Goal: Task Accomplishment & Management: Manage account settings

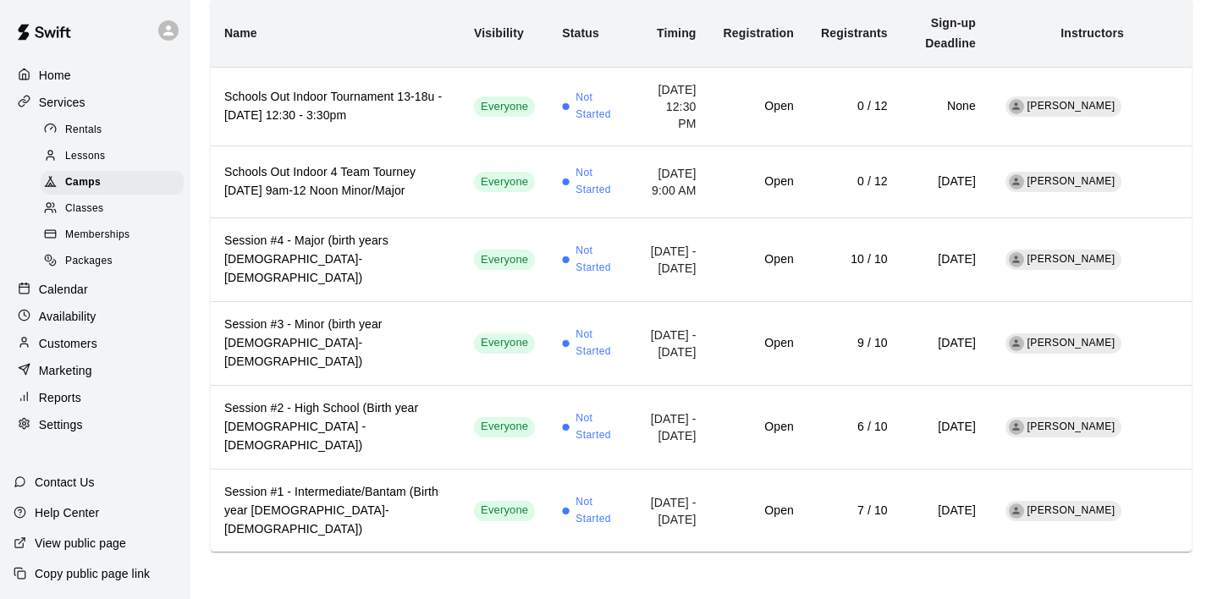
scroll to position [173, 0]
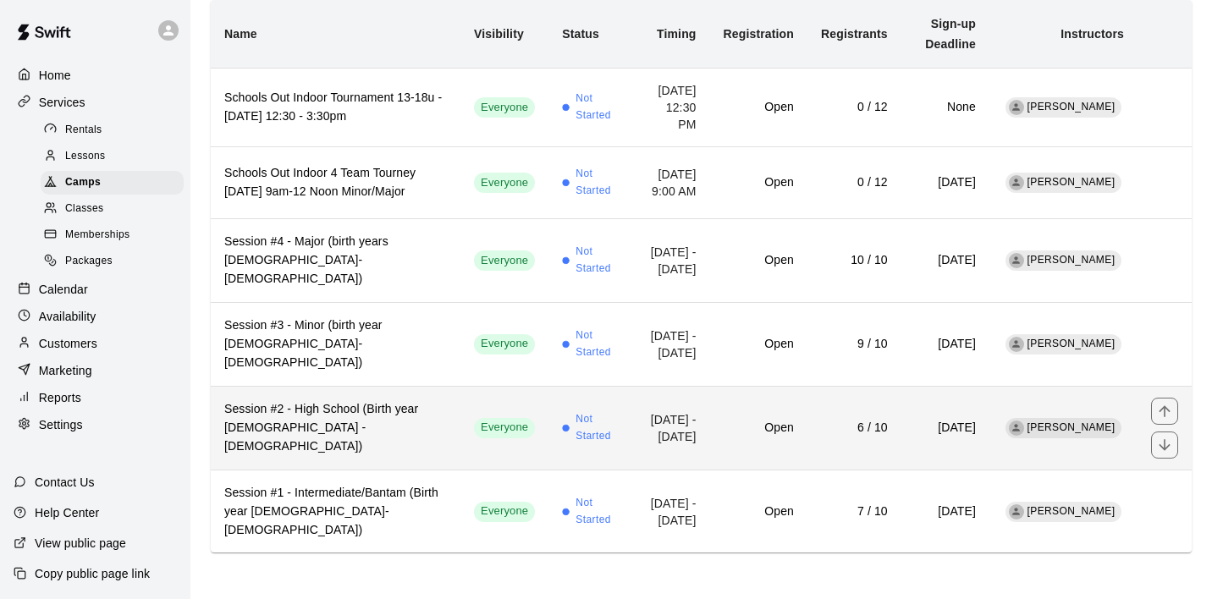
click at [447, 438] on h6 "Session #2 - High School (Birth year [DEMOGRAPHIC_DATA] - [DEMOGRAPHIC_DATA])" at bounding box center [335, 428] width 223 height 56
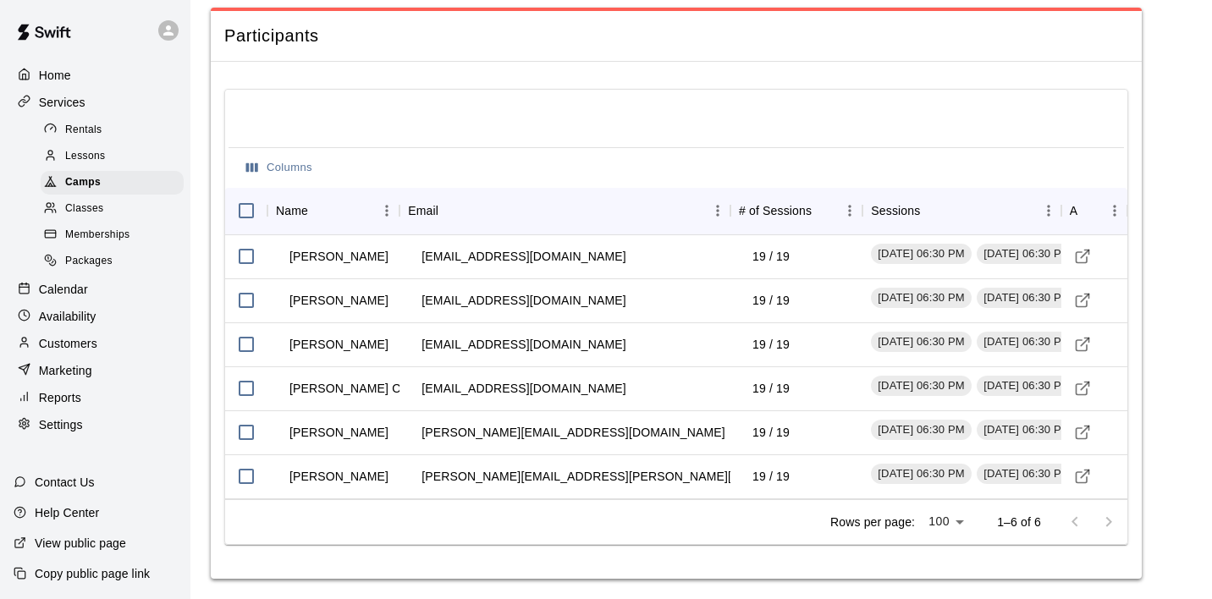
scroll to position [1916, 0]
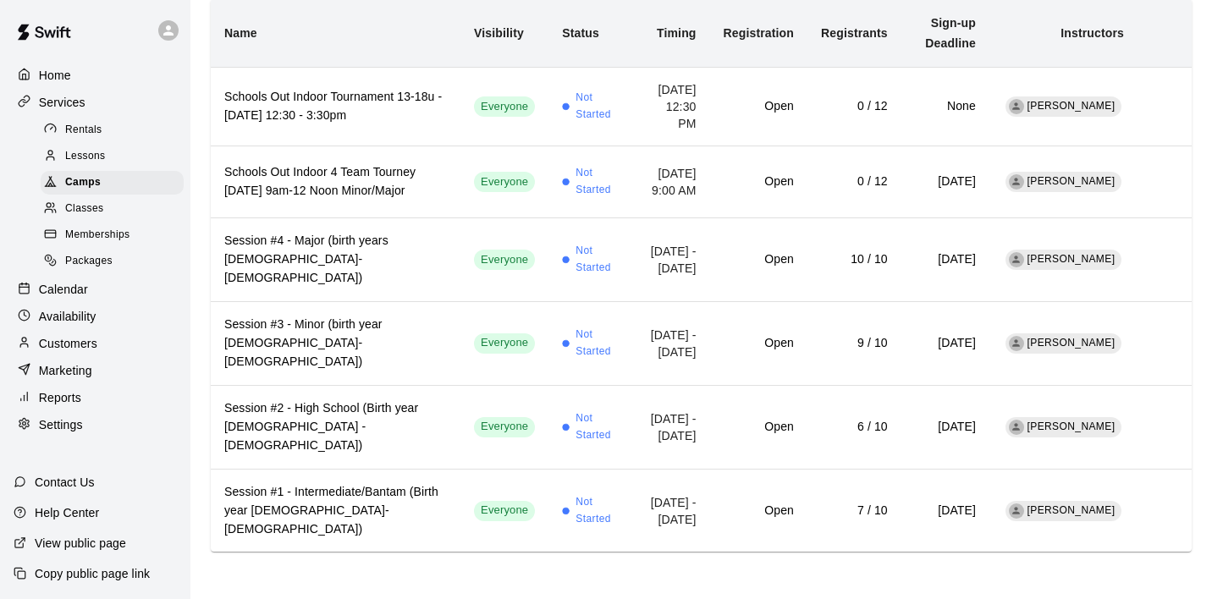
scroll to position [173, 0]
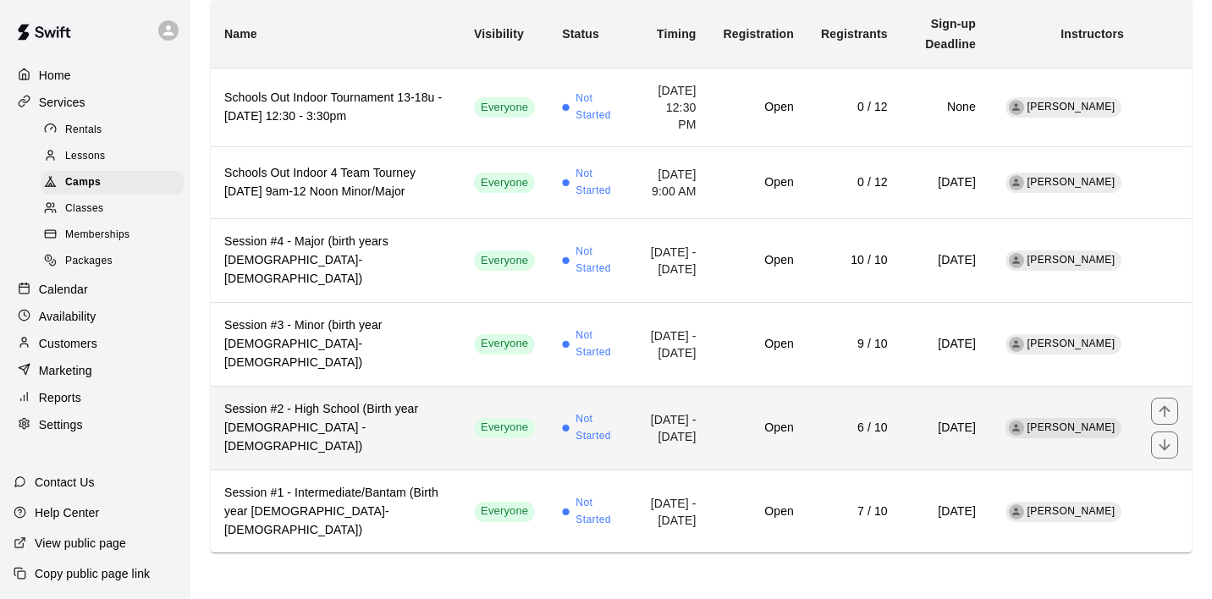
click at [418, 433] on h6 "Session #2 - High School (Birth year [DEMOGRAPHIC_DATA] - [DEMOGRAPHIC_DATA])" at bounding box center [335, 428] width 223 height 56
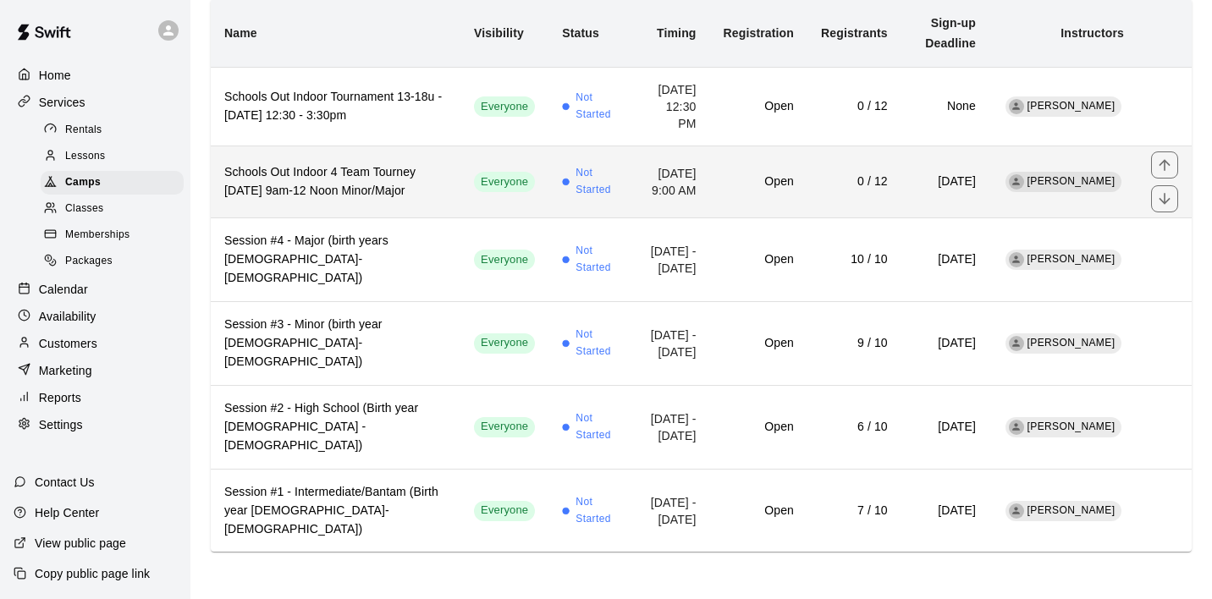
scroll to position [173, 0]
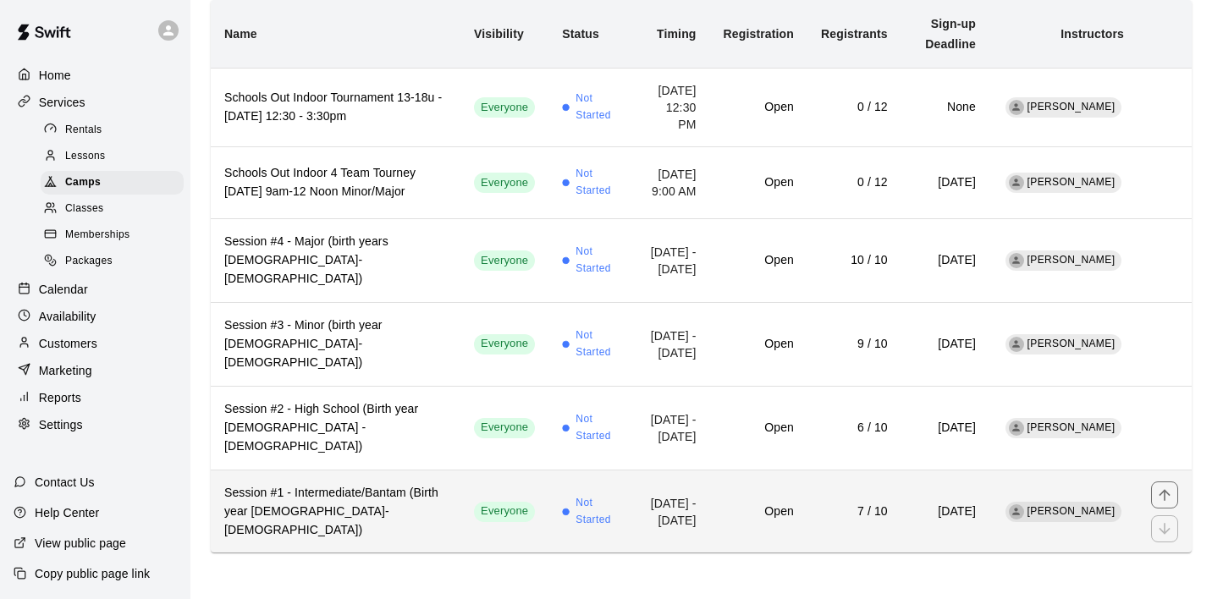
click at [404, 502] on h6 "Session #1 - Intermediate/Bantam (Birth year [DEMOGRAPHIC_DATA]-[DEMOGRAPHIC_DA…" at bounding box center [335, 512] width 223 height 56
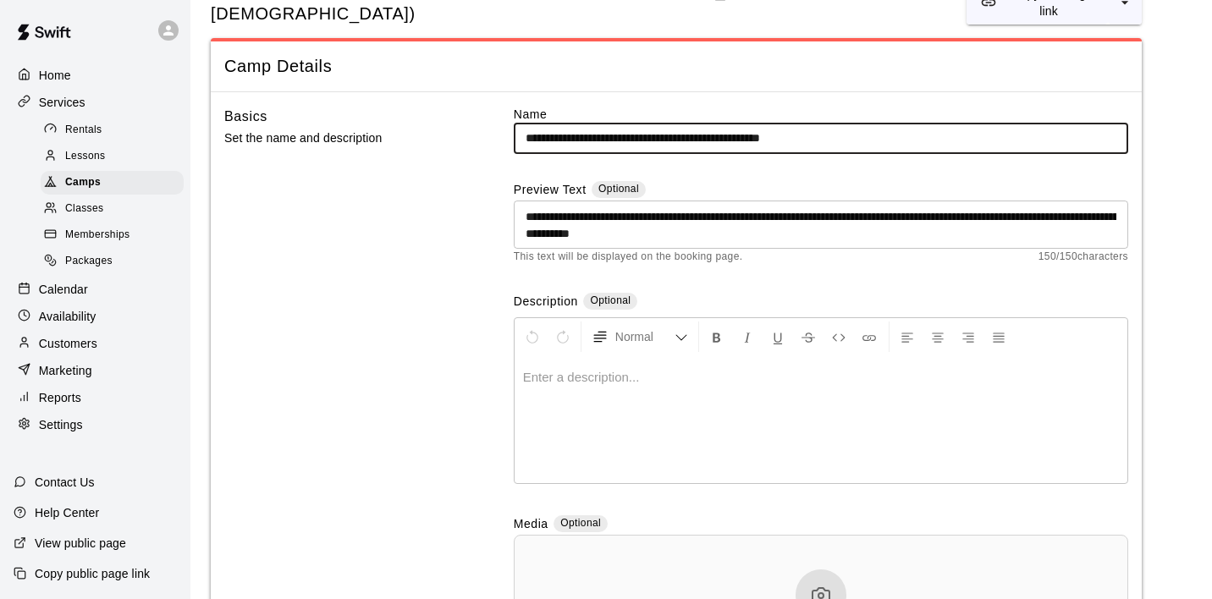
scroll to position [8, 0]
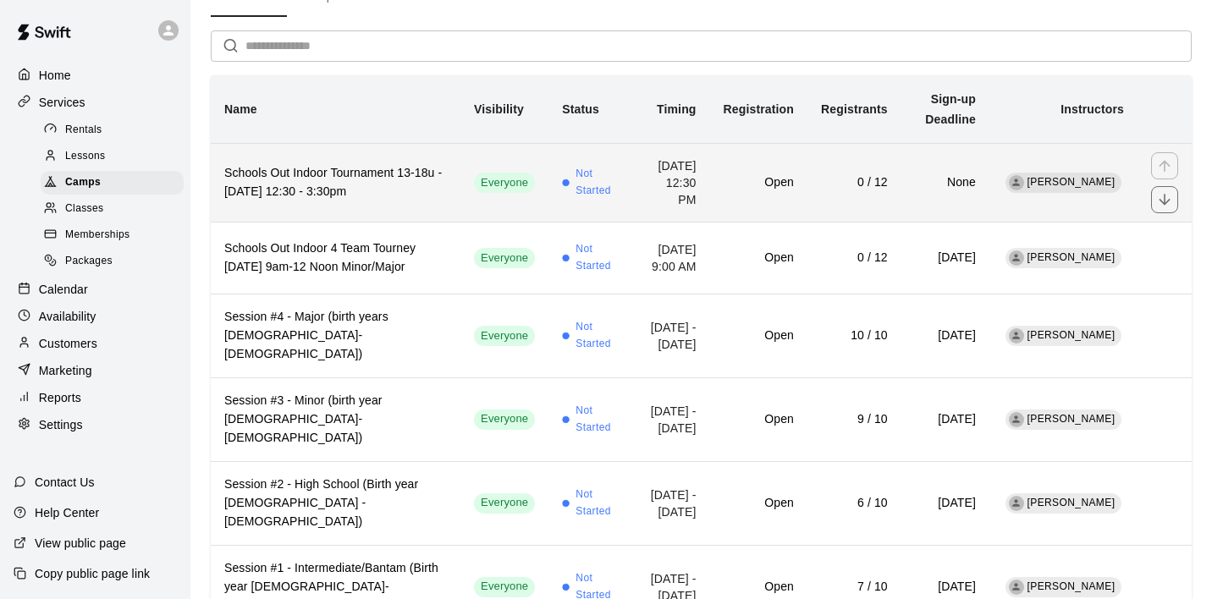
scroll to position [93, 0]
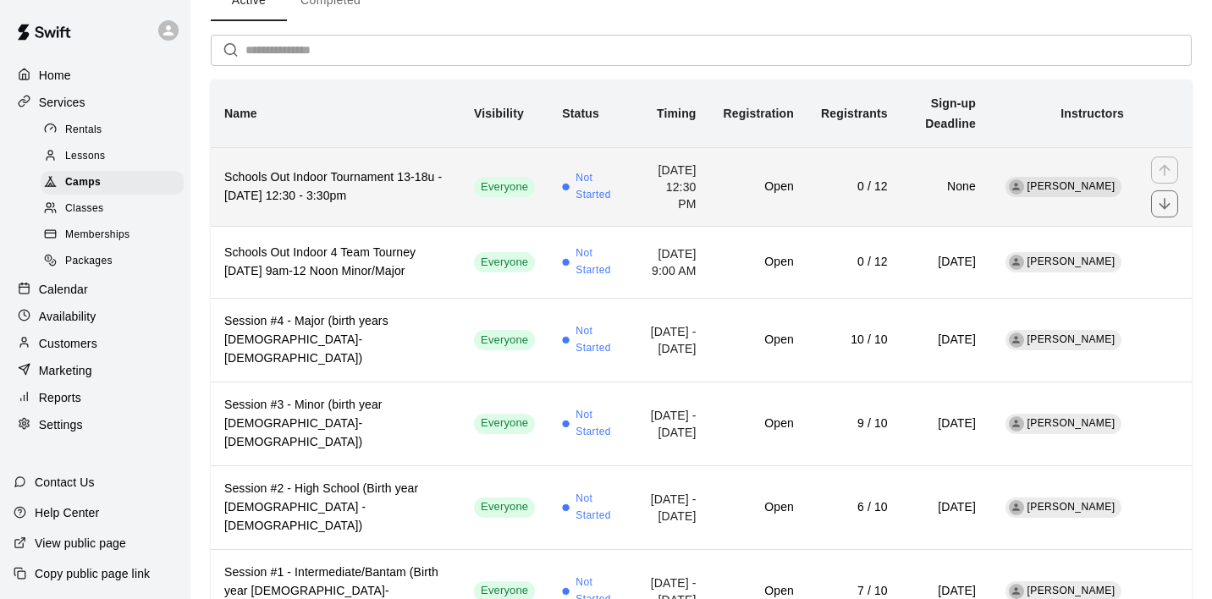
click at [393, 188] on h6 "Schools Out Indoor Tournament 13-18u - [DATE] 12:30 - 3:30pm" at bounding box center [335, 186] width 223 height 37
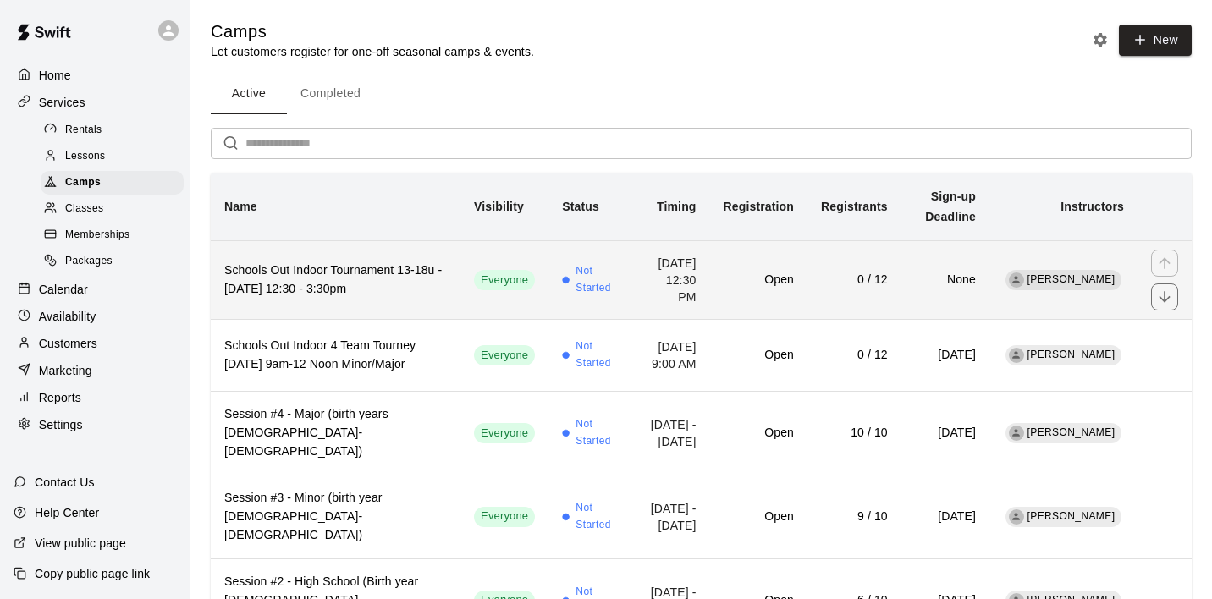
click at [288, 279] on h6 "Schools Out Indoor Tournament 13-18u - [DATE] 12:30 - 3:30pm" at bounding box center [335, 279] width 223 height 37
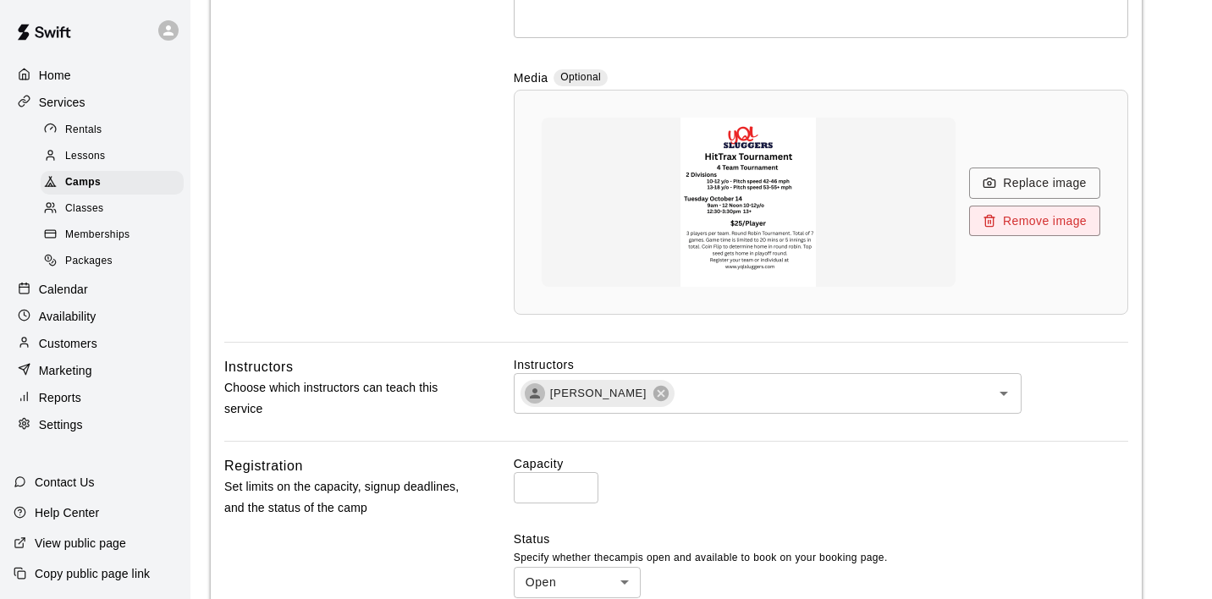
scroll to position [476, 0]
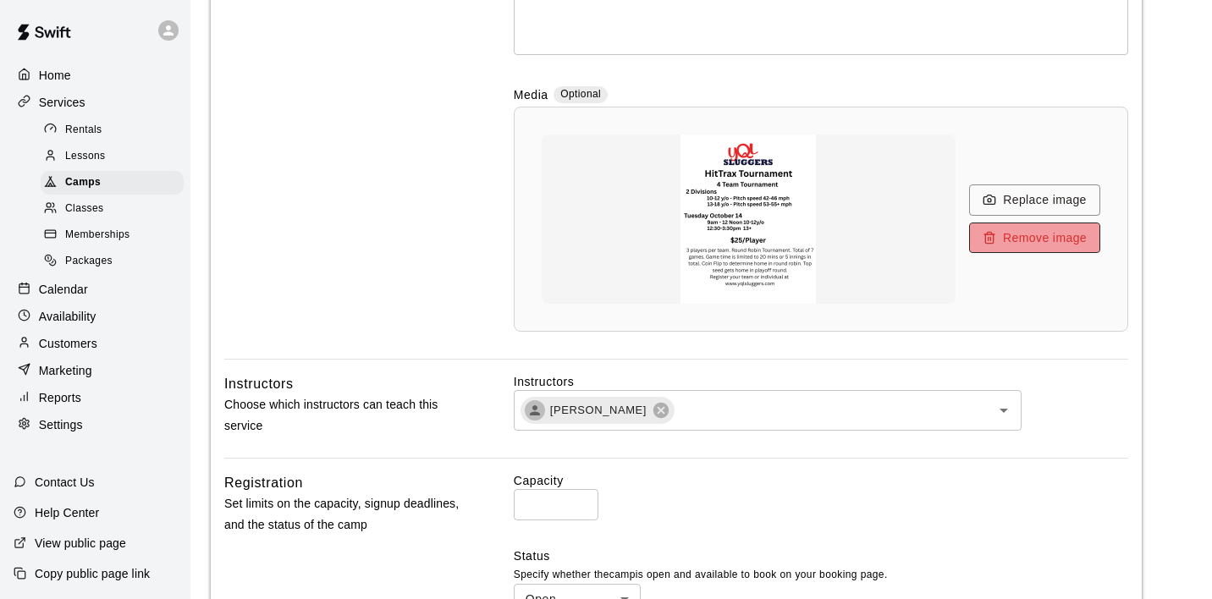
click at [1012, 235] on button "Remove image" at bounding box center [1034, 238] width 131 height 31
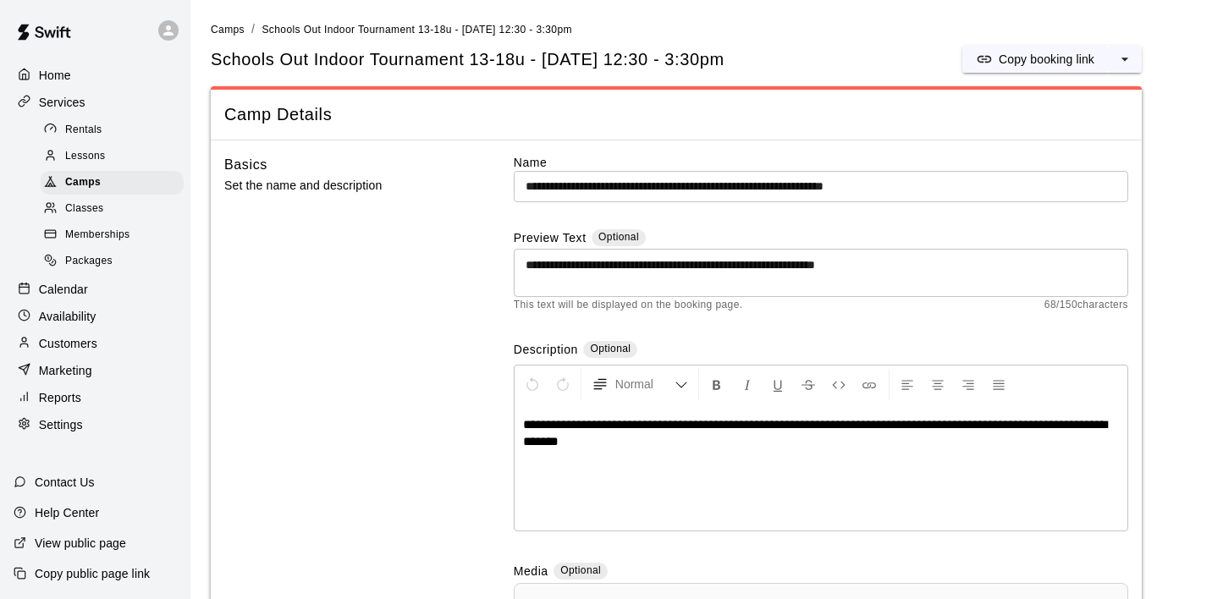
scroll to position [0, 0]
click at [86, 179] on span "Camps" at bounding box center [83, 182] width 36 height 17
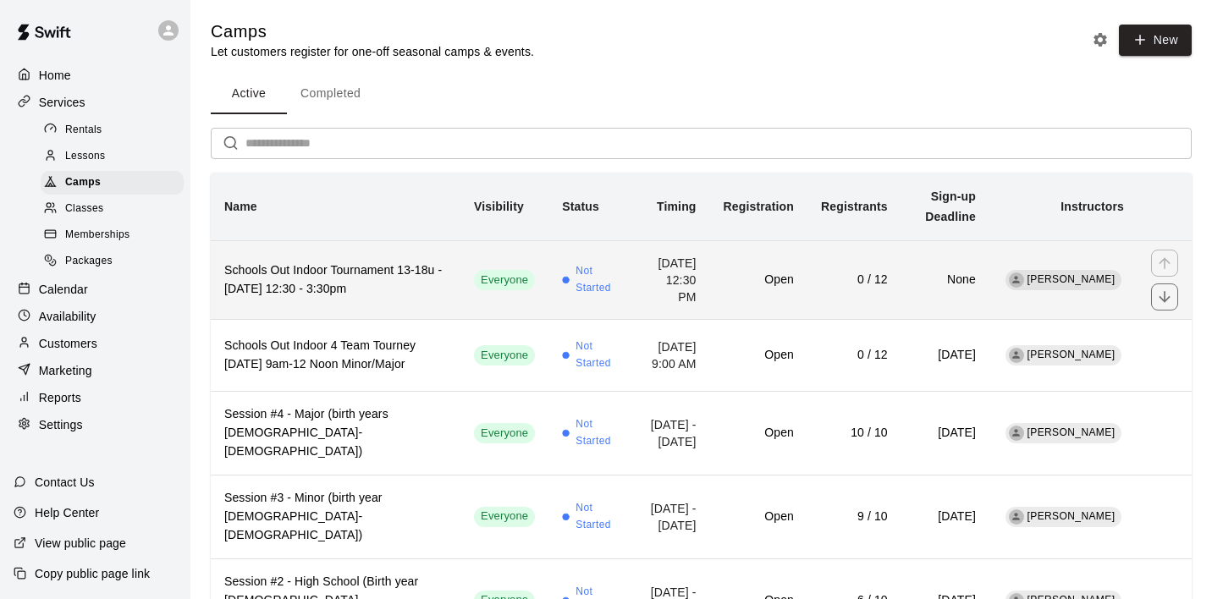
click at [334, 282] on h6 "Schools Out Indoor Tournament 13-18u - [DATE] 12:30 - 3:30pm" at bounding box center [335, 279] width 223 height 37
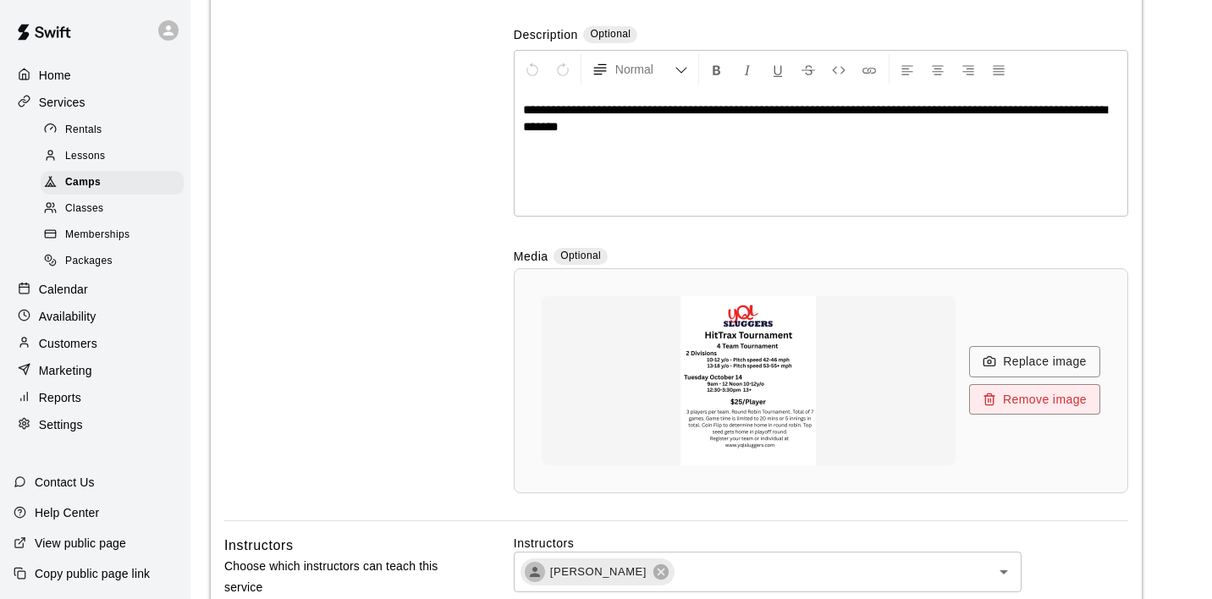
scroll to position [370, 0]
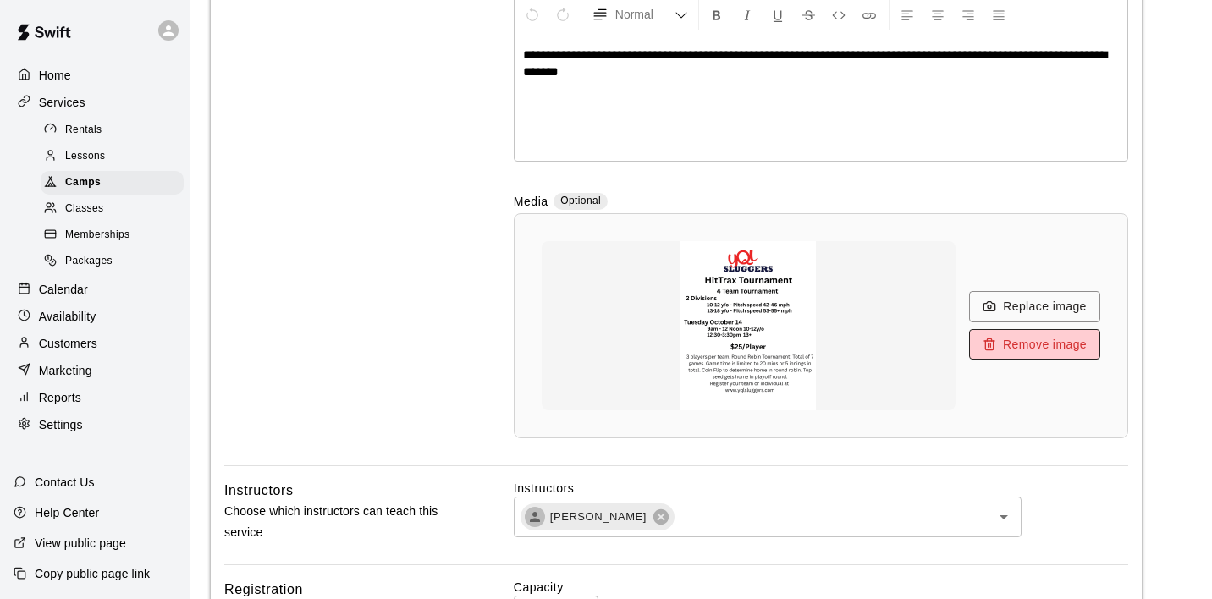
click at [1063, 344] on button "Remove image" at bounding box center [1034, 344] width 131 height 31
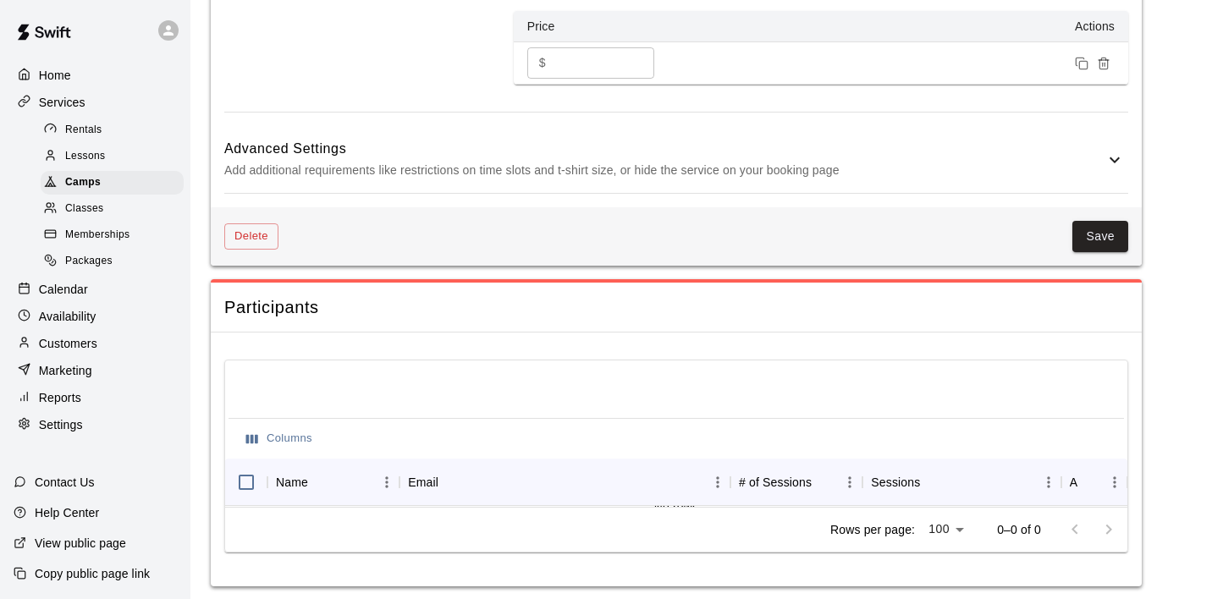
scroll to position [1566, 0]
click at [1092, 235] on button "Save" at bounding box center [1100, 237] width 56 height 31
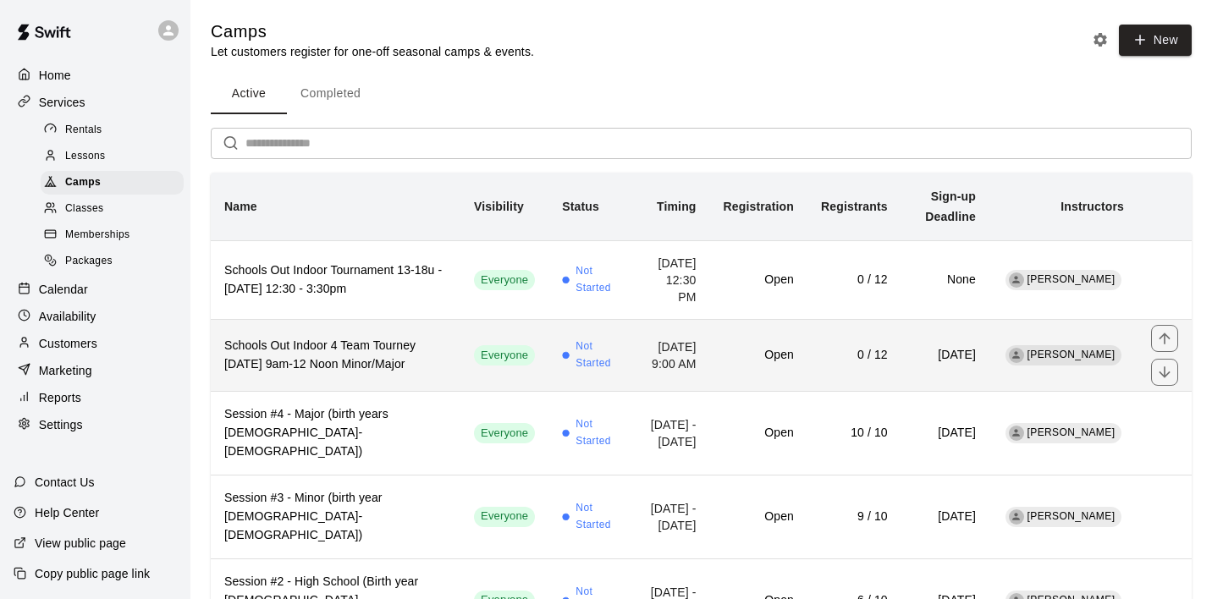
click at [340, 372] on h6 "Schools Out Indoor 4 Team Tourney [DATE] 9am-12 Noon Minor/Major" at bounding box center [335, 355] width 223 height 37
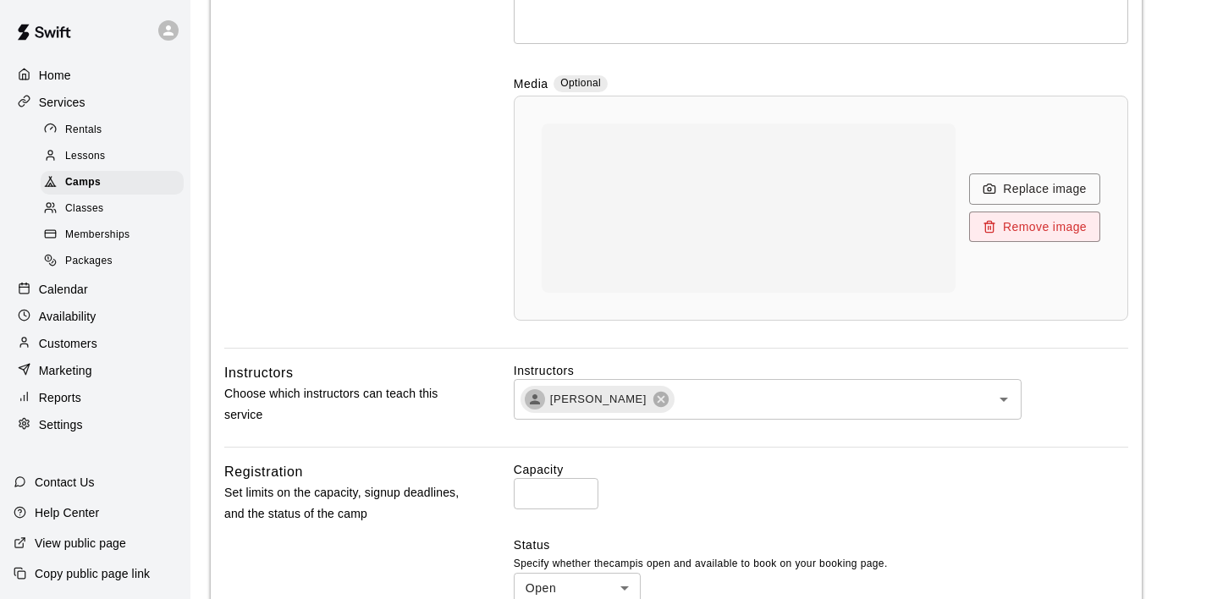
scroll to position [489, 0]
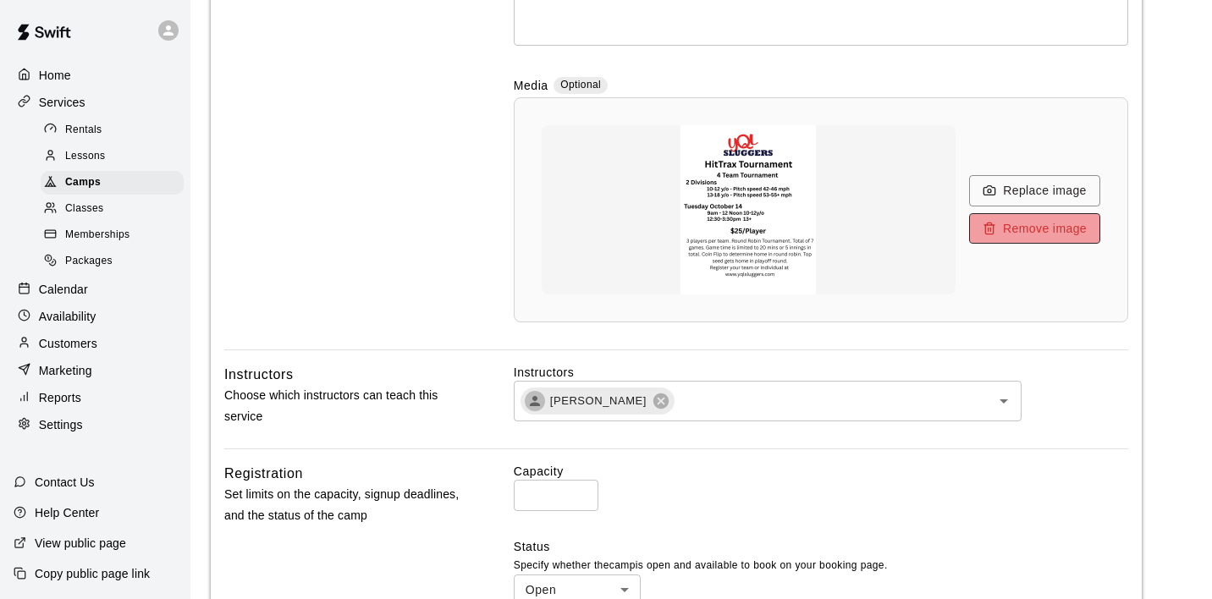
click at [1044, 228] on button "Remove image" at bounding box center [1034, 228] width 131 height 31
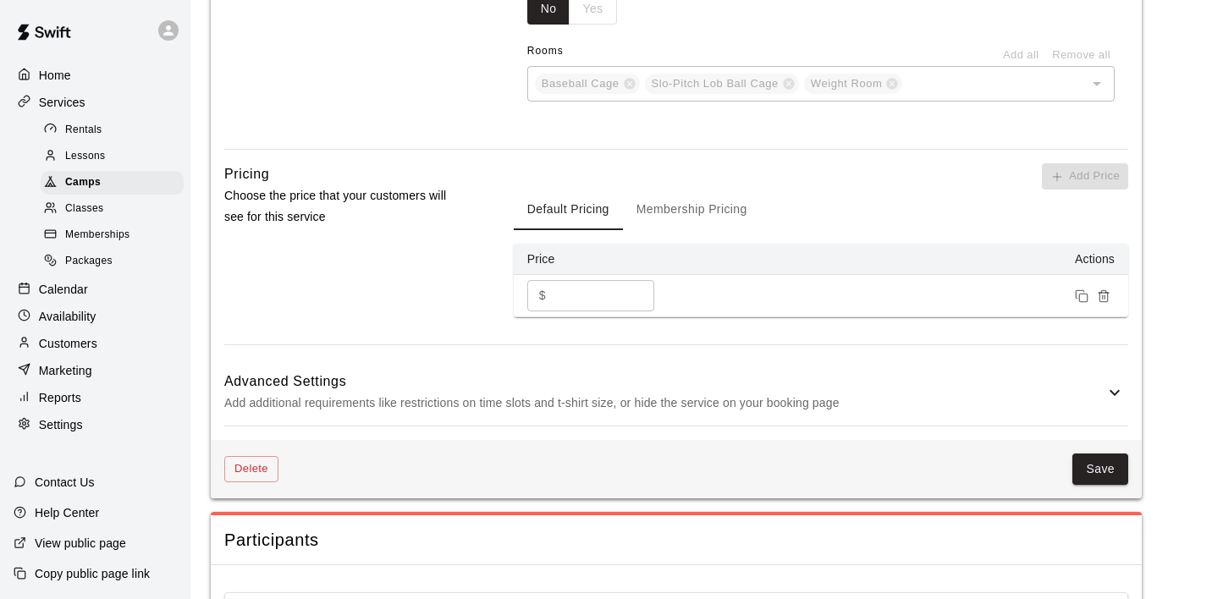
scroll to position [1343, 0]
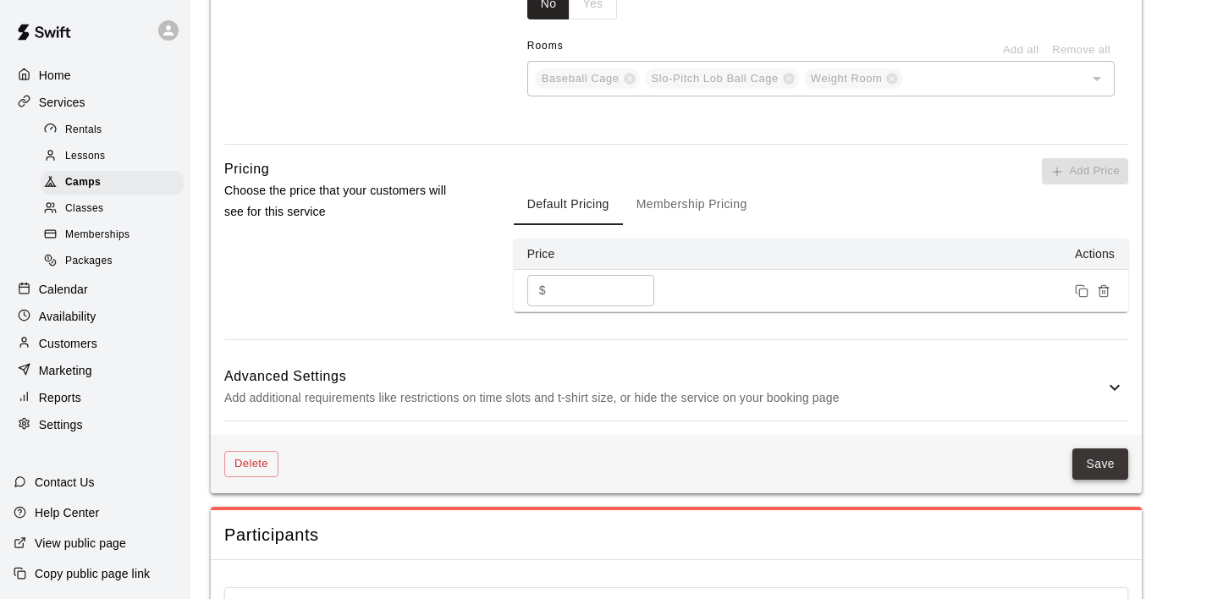
click at [1097, 454] on button "Save" at bounding box center [1100, 463] width 56 height 31
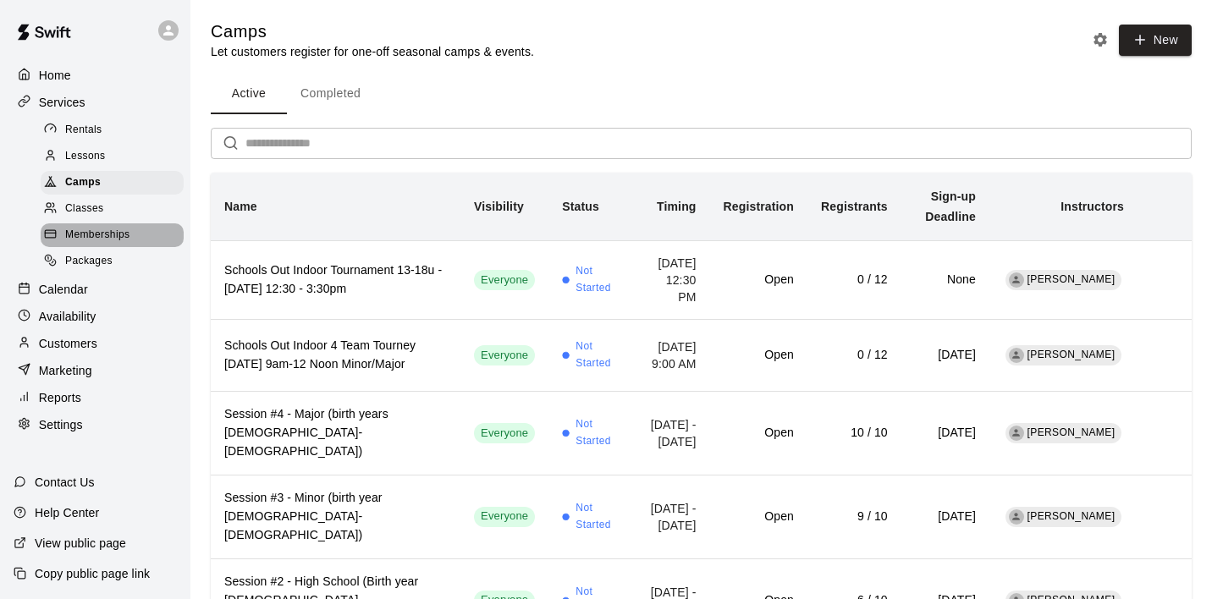
click at [96, 228] on span "Memberships" at bounding box center [97, 235] width 64 height 17
